Goal: Download file/media

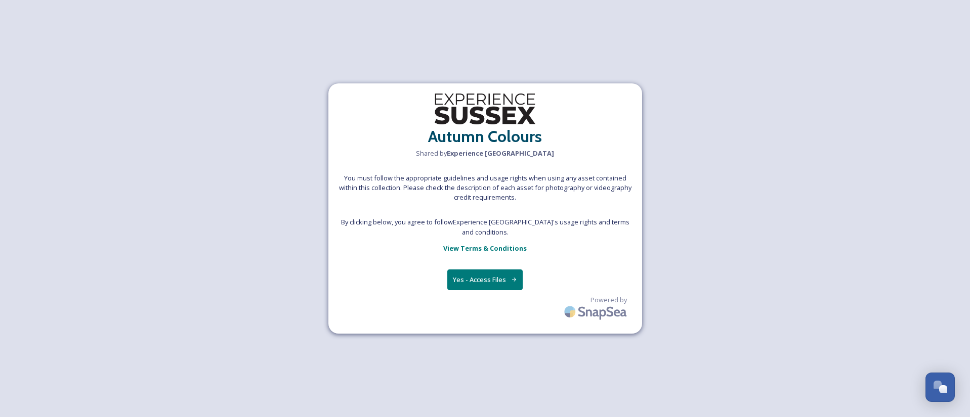
click at [474, 279] on button "Yes - Access Files" at bounding box center [485, 280] width 76 height 21
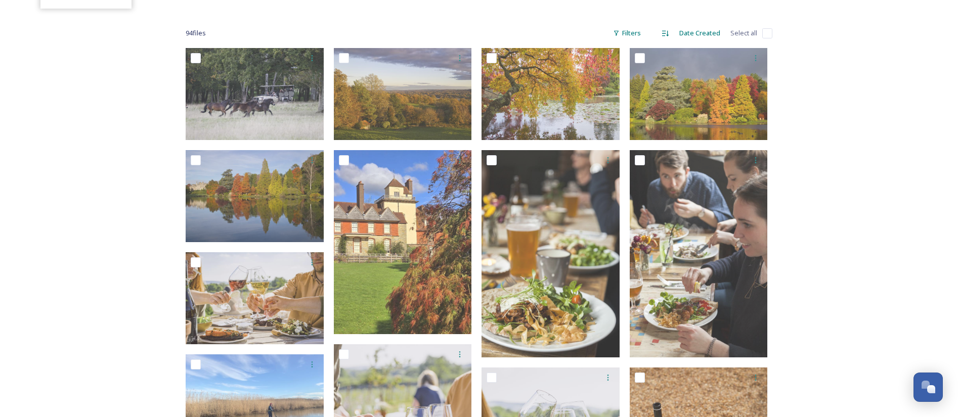
scroll to position [152, 0]
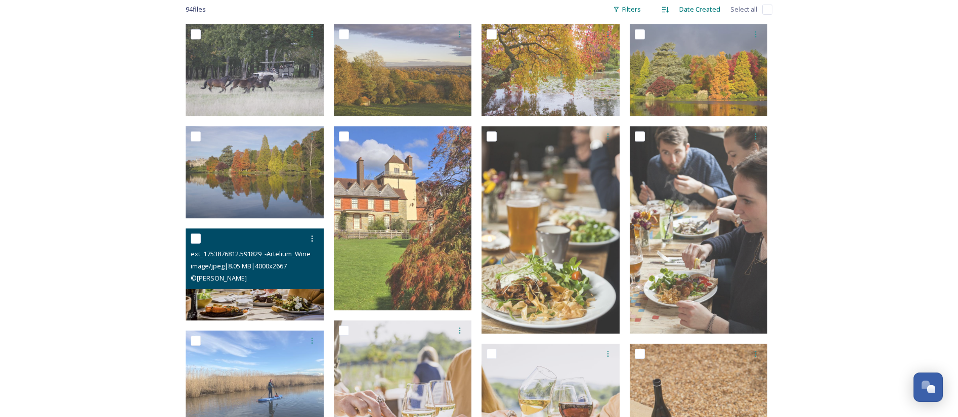
click at [196, 239] on input "checkbox" at bounding box center [196, 239] width 10 height 10
checkbox input "true"
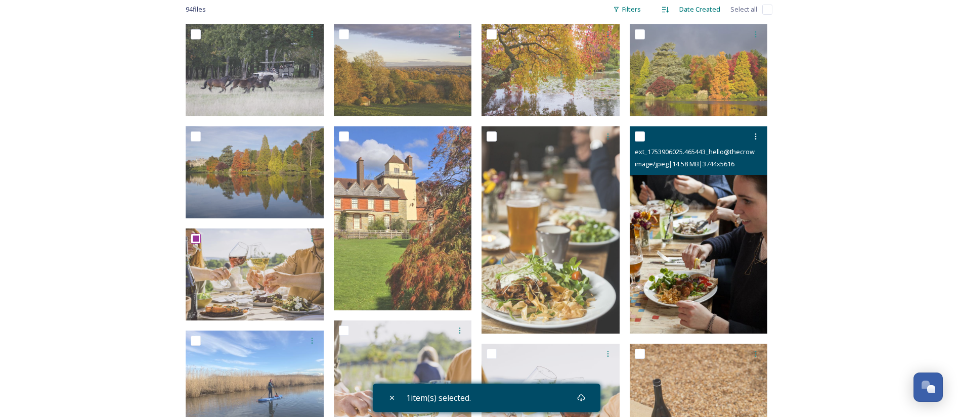
click at [639, 140] on input "checkbox" at bounding box center [640, 137] width 10 height 10
checkbox input "true"
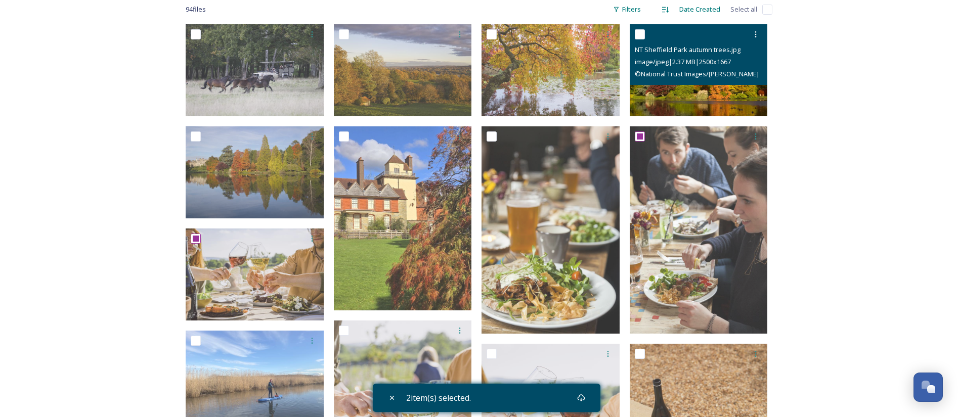
click at [644, 32] on input "checkbox" at bounding box center [640, 34] width 10 height 10
checkbox input "true"
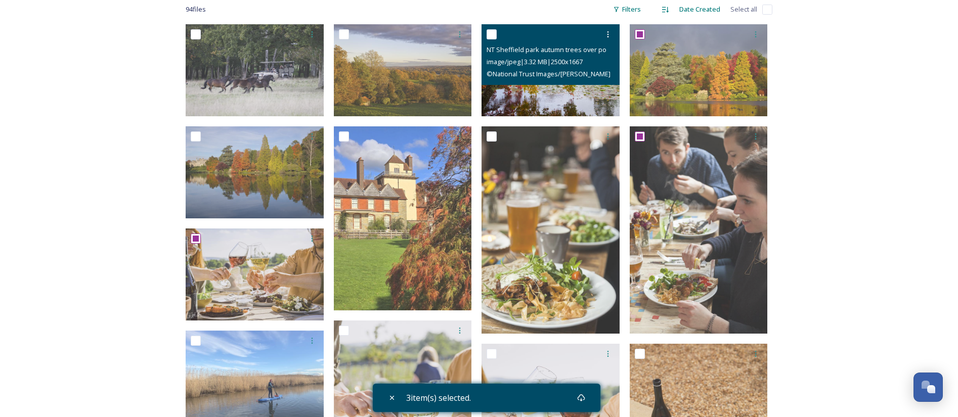
click at [493, 32] on input "checkbox" at bounding box center [492, 34] width 10 height 10
checkbox input "true"
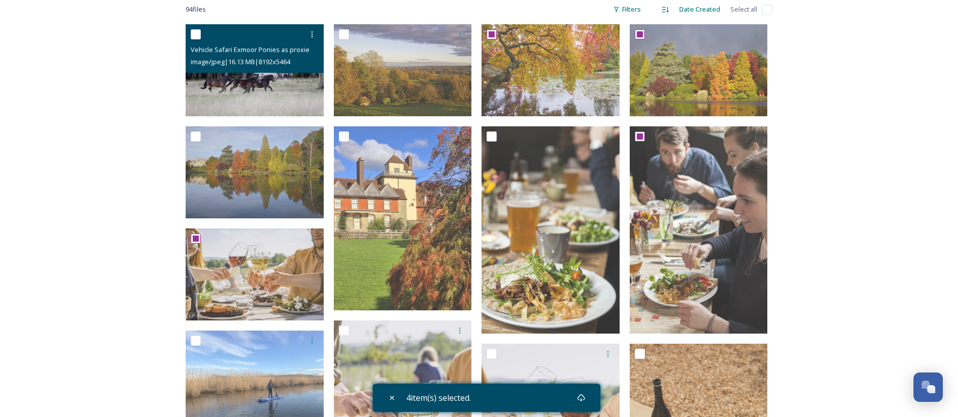
click at [198, 30] on input "checkbox" at bounding box center [196, 34] width 10 height 10
checkbox input "true"
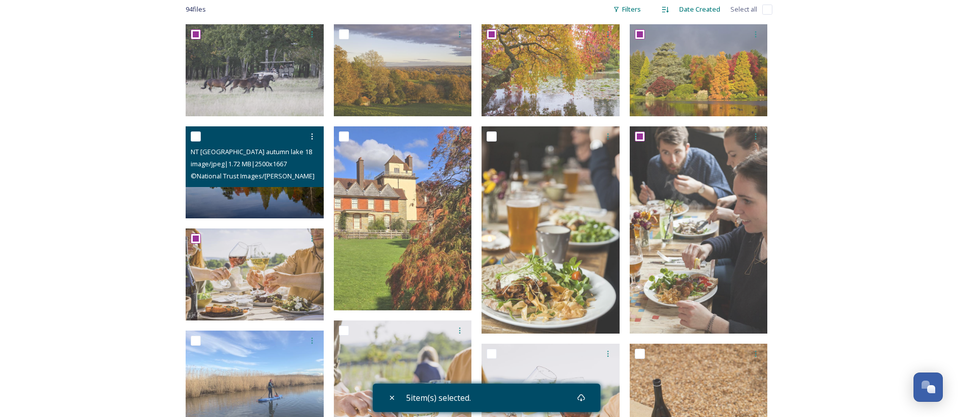
click at [191, 138] on input "checkbox" at bounding box center [196, 137] width 10 height 10
checkbox input "true"
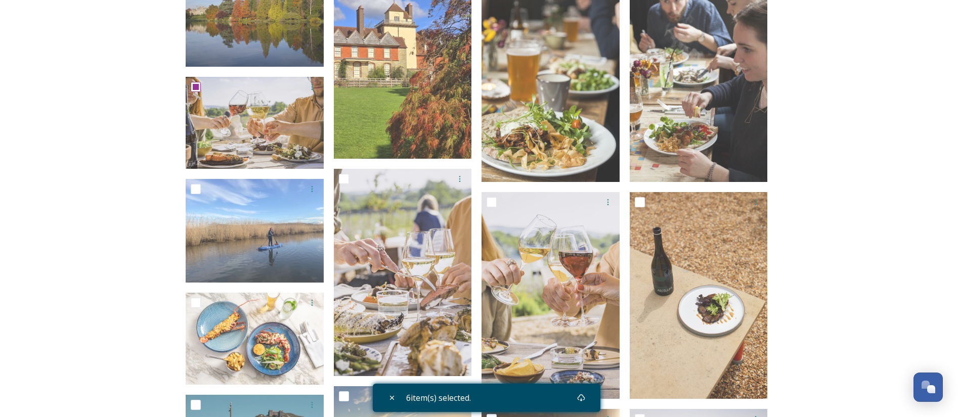
scroll to position [379, 0]
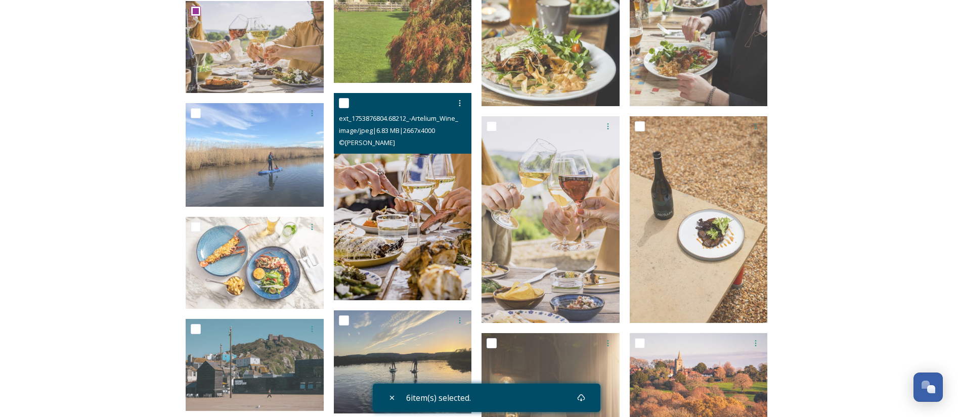
click at [345, 103] on input "checkbox" at bounding box center [344, 103] width 10 height 10
checkbox input "true"
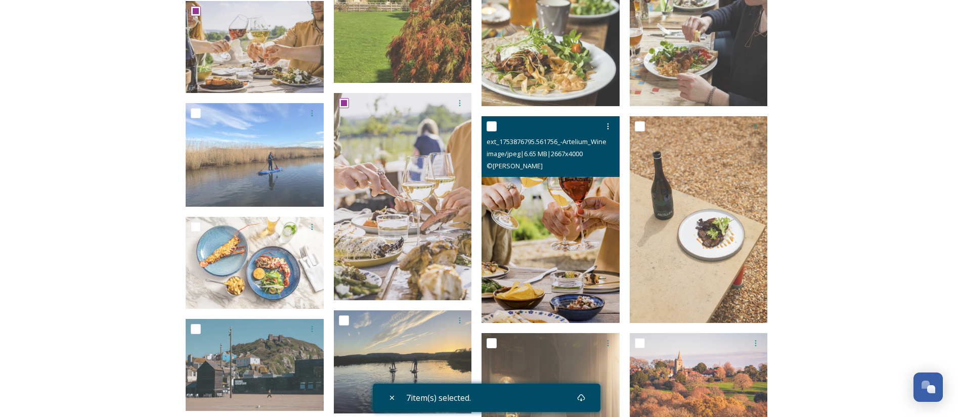
click at [493, 126] on input "checkbox" at bounding box center [492, 126] width 10 height 10
checkbox input "true"
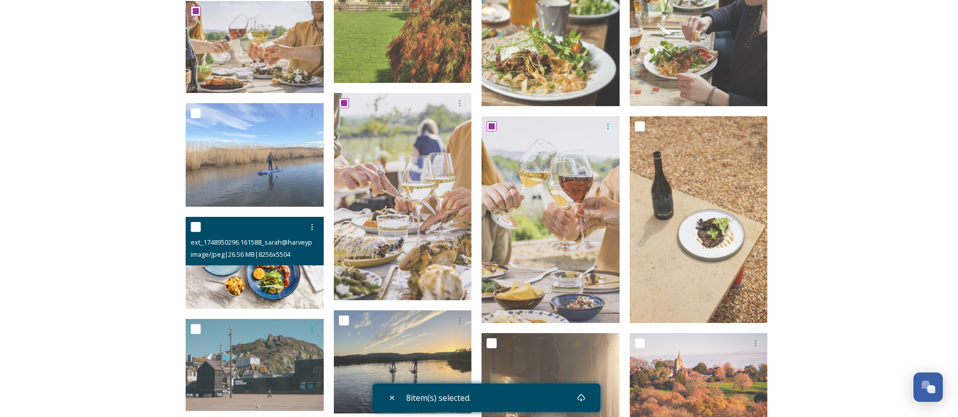
click at [196, 226] on input "checkbox" at bounding box center [196, 227] width 10 height 10
checkbox input "true"
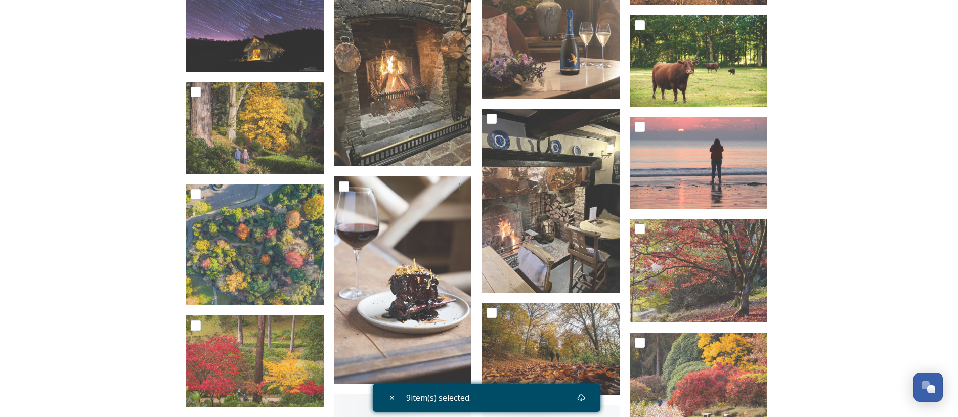
scroll to position [835, 0]
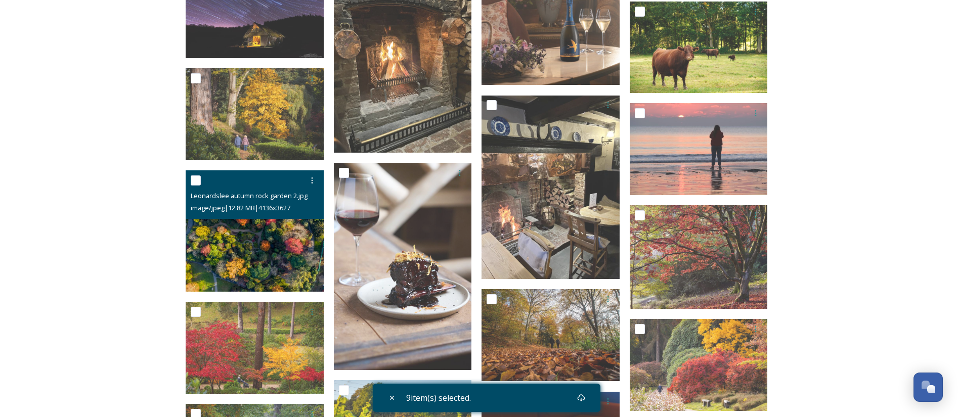
click at [199, 182] on input "checkbox" at bounding box center [196, 181] width 10 height 10
checkbox input "true"
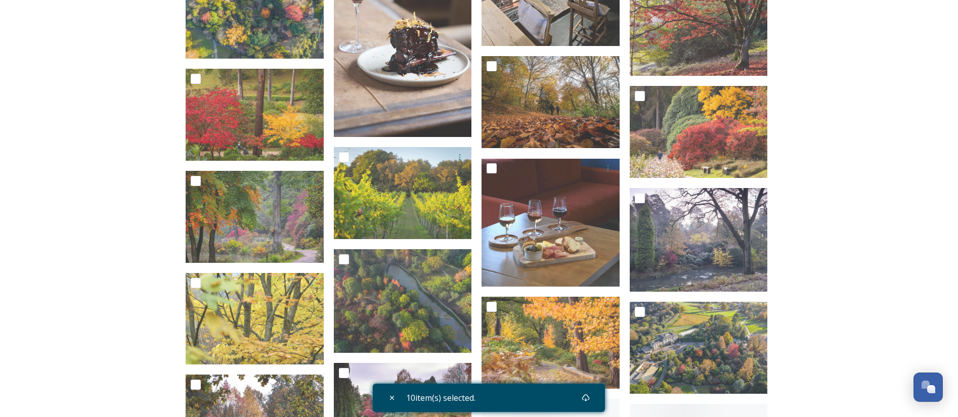
scroll to position [1138, 0]
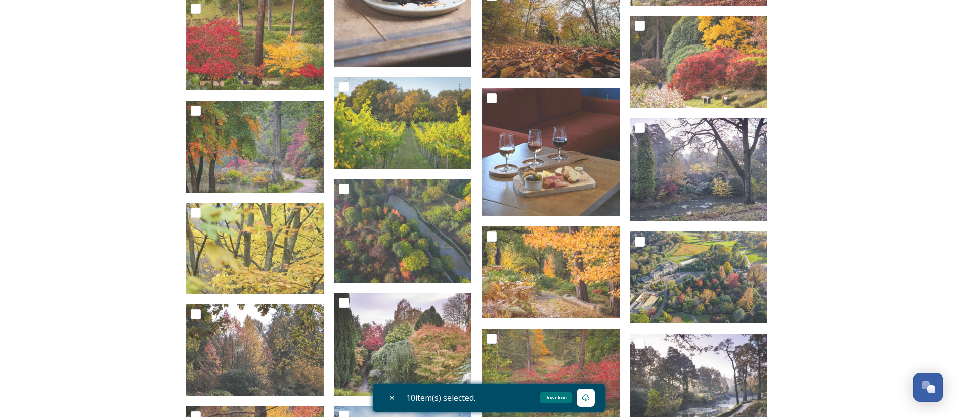
click at [589, 399] on icon at bounding box center [586, 398] width 8 height 7
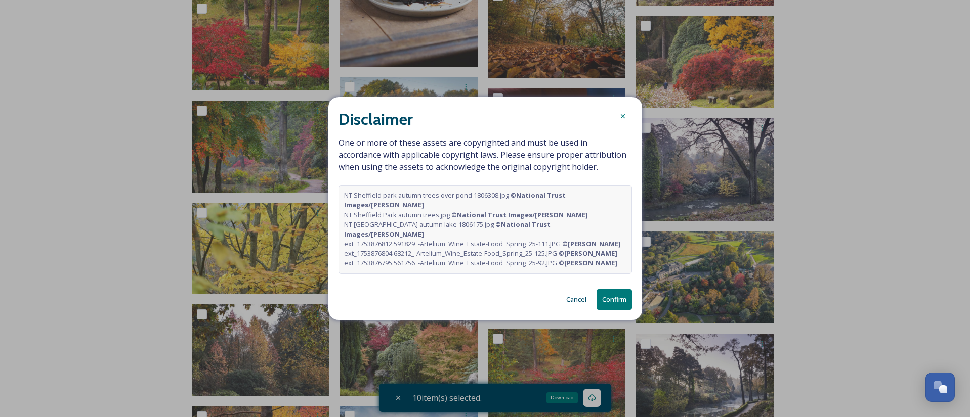
click at [616, 296] on button "Confirm" at bounding box center [614, 299] width 35 height 21
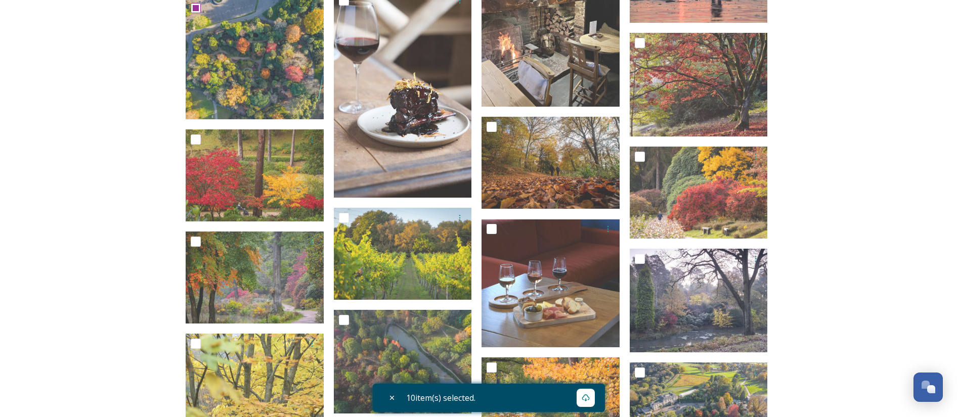
scroll to position [1062, 0]
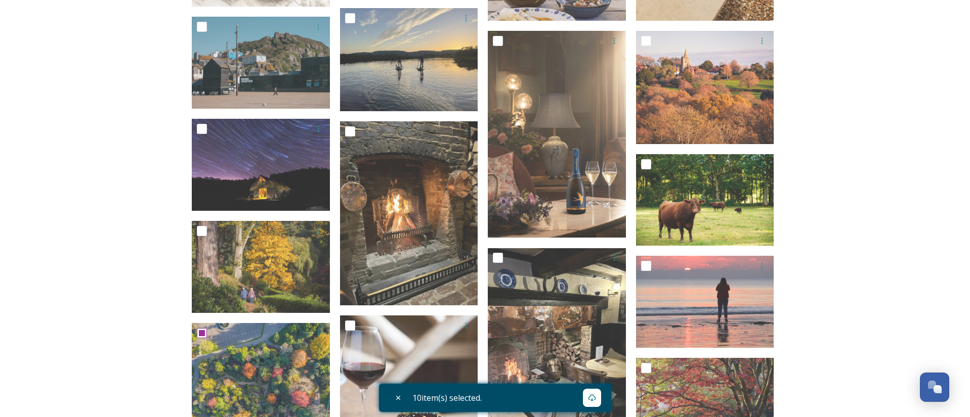
scroll to position [607, 0]
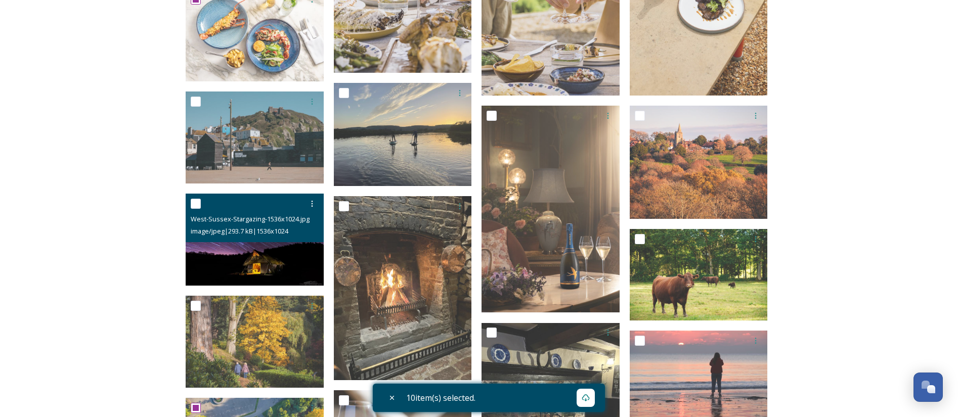
click at [291, 256] on img at bounding box center [255, 240] width 138 height 92
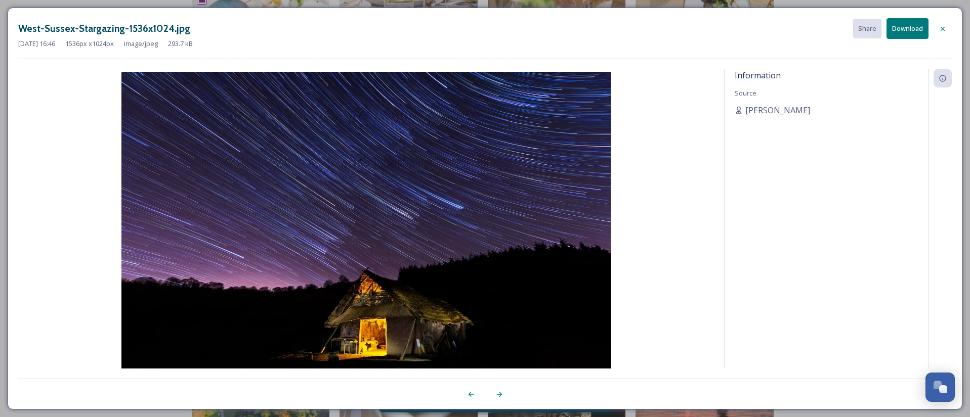
click at [916, 30] on button "Download" at bounding box center [907, 28] width 42 height 21
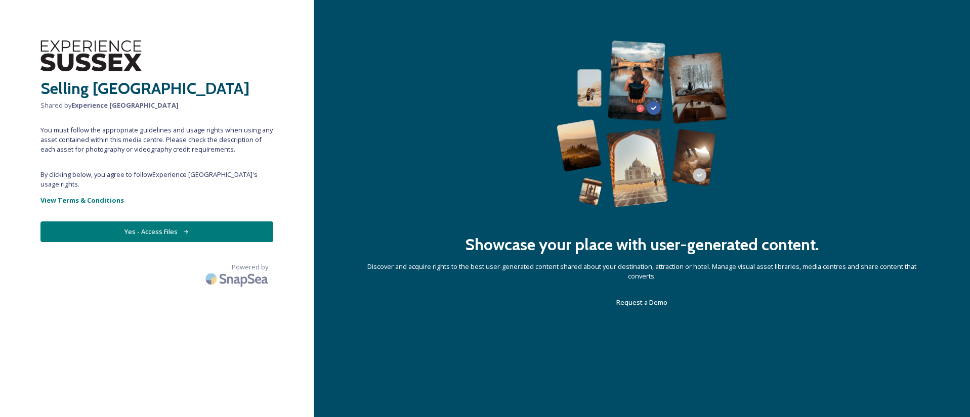
click at [208, 222] on button "Yes - Access Files" at bounding box center [156, 232] width 233 height 21
